Goal: Check status: Check status

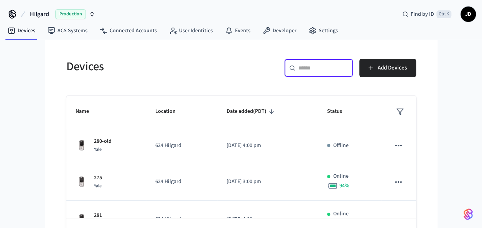
click at [314, 71] on input "text" at bounding box center [323, 68] width 50 height 8
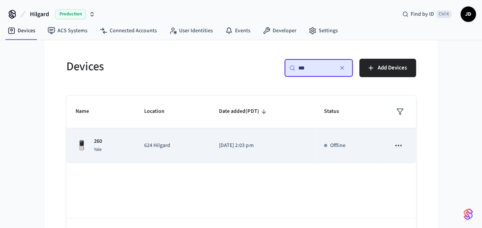
type input "***"
click at [190, 150] on td "624 Hilgard" at bounding box center [172, 145] width 75 height 35
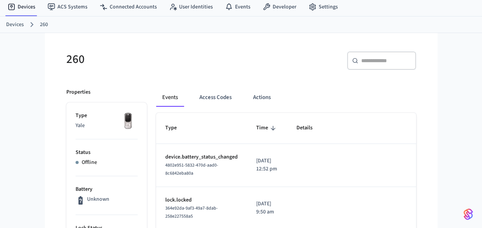
scroll to position [20, 0]
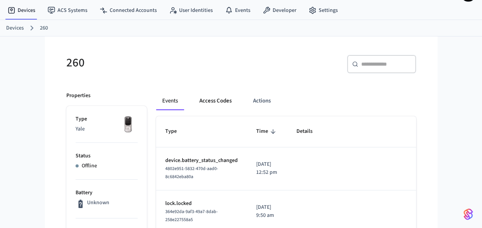
click at [228, 99] on button "Access Codes" at bounding box center [215, 101] width 45 height 18
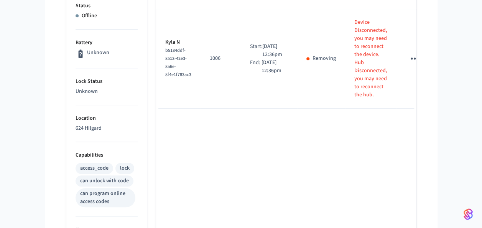
scroll to position [171, 0]
click at [193, 147] on div "Name Code Time Frame (PDT) Status Details Kyla N b5184ddf-8512-42e3-8a6e-8f4e1f…" at bounding box center [286, 200] width 260 height 468
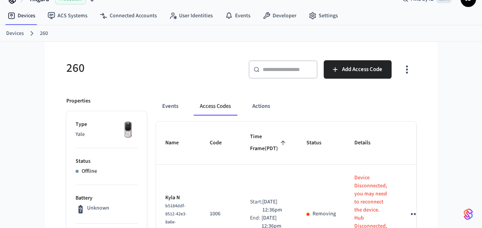
scroll to position [14, 0]
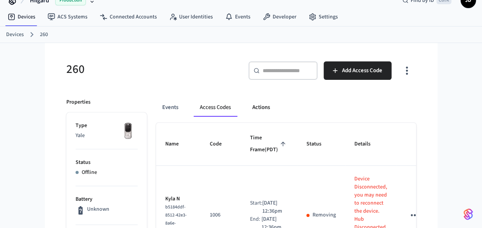
click at [257, 102] on button "Actions" at bounding box center [261, 107] width 30 height 18
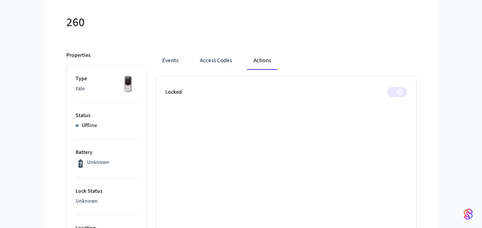
scroll to position [81, 0]
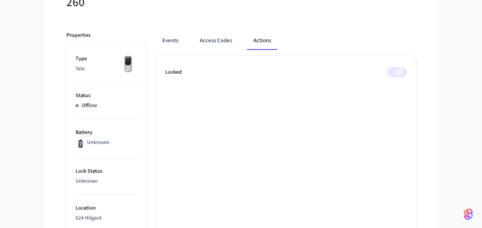
click at [392, 71] on span at bounding box center [397, 72] width 20 height 10
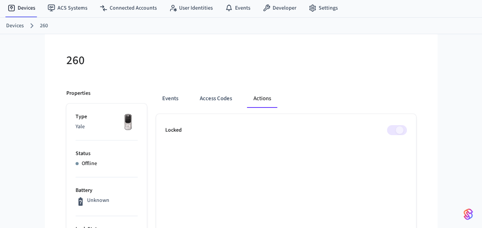
scroll to position [20, 0]
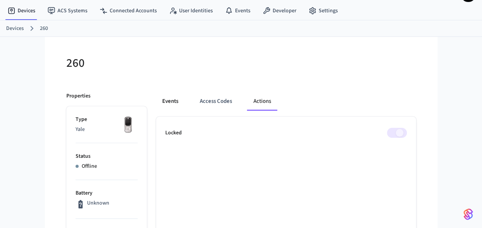
click at [162, 99] on button "Events" at bounding box center [170, 101] width 28 height 18
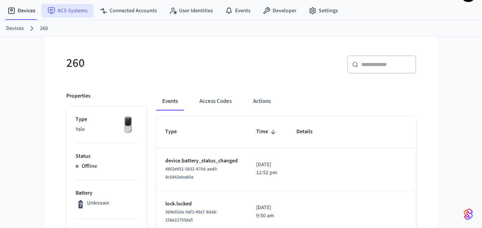
click at [70, 10] on link "ACS Systems" at bounding box center [67, 11] width 52 height 14
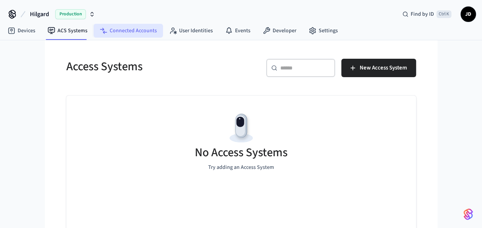
click at [118, 34] on link "Connected Accounts" at bounding box center [128, 31] width 69 height 14
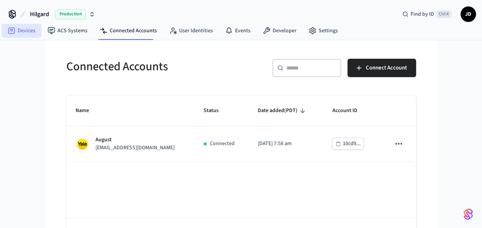
click at [16, 28] on link "Devices" at bounding box center [22, 31] width 40 height 14
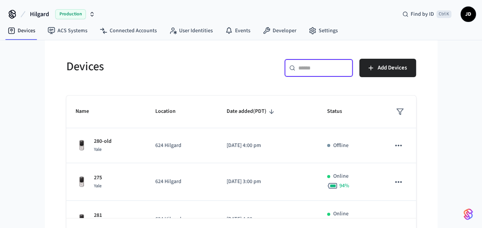
click at [308, 64] on input "text" at bounding box center [323, 68] width 50 height 8
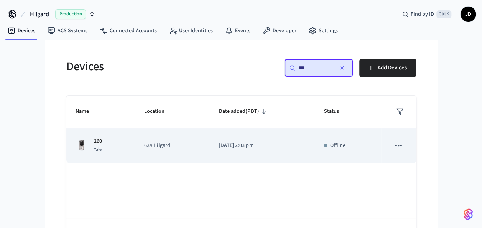
type input "***"
click at [180, 146] on p "624 Hilgard" at bounding box center [172, 146] width 56 height 8
